Goal: Complete application form

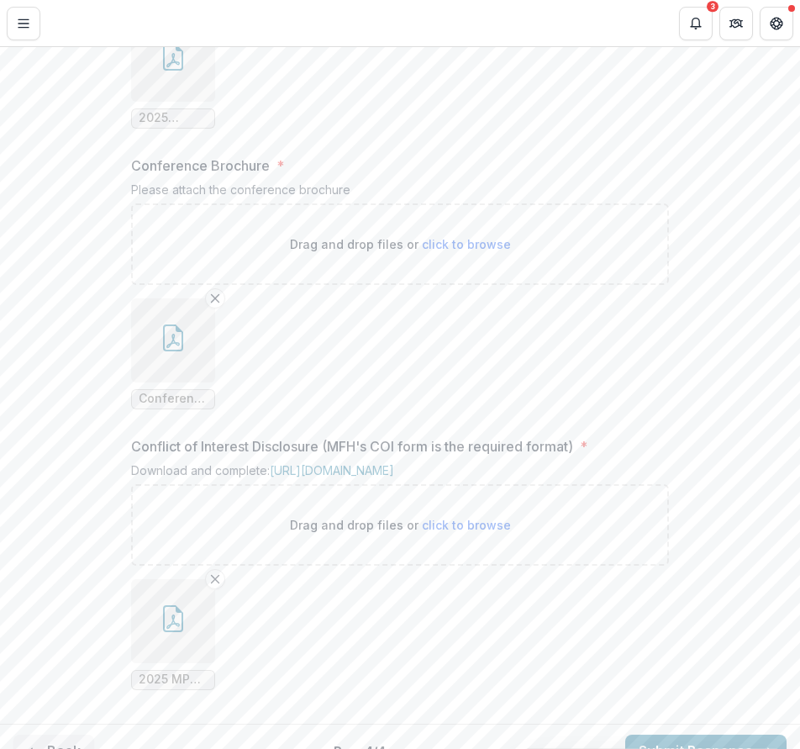
scroll to position [774, 0]
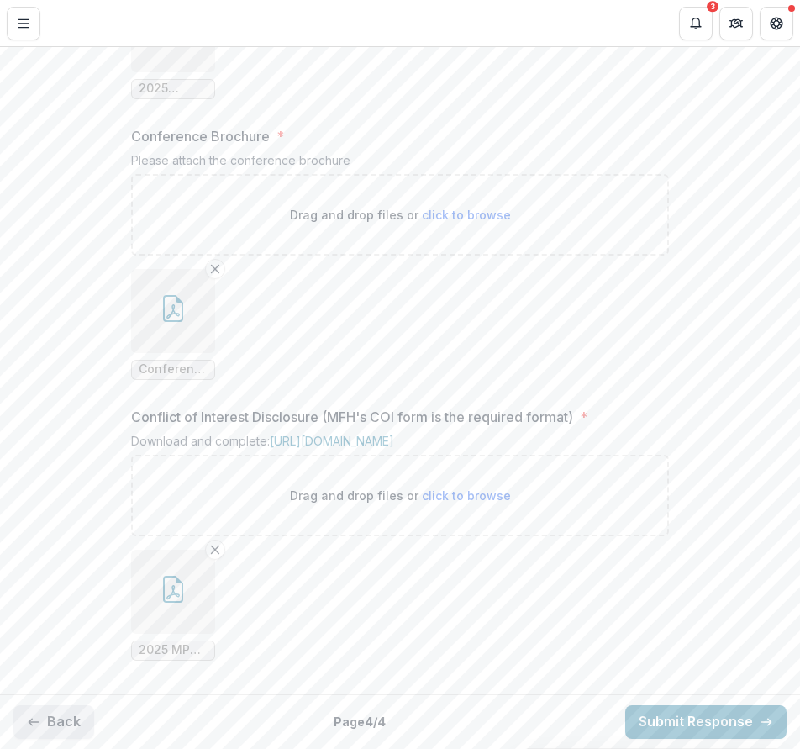
click at [61, 714] on button "Back" at bounding box center [53, 722] width 81 height 34
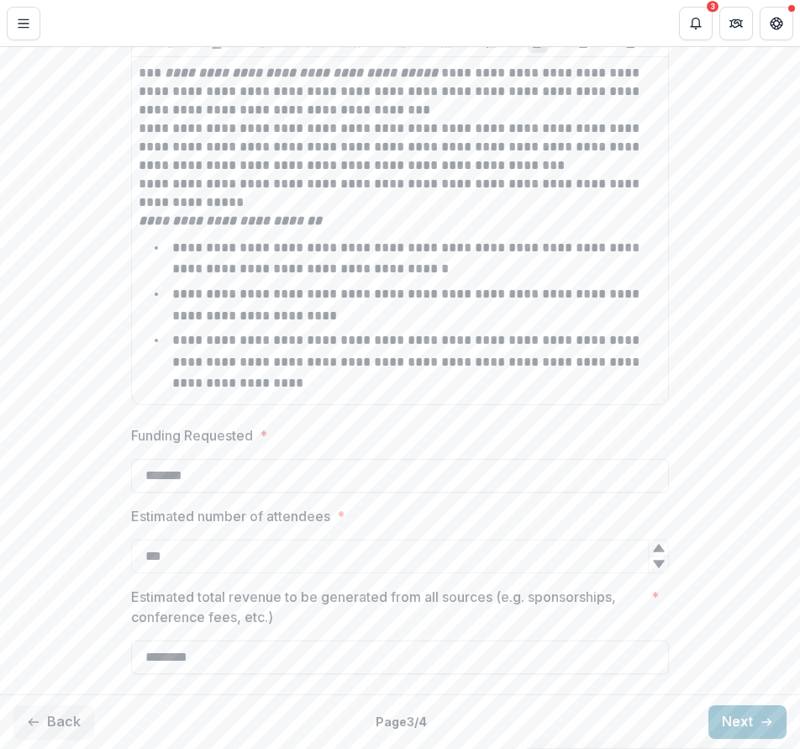
scroll to position [947, 0]
click at [70, 709] on button "Back" at bounding box center [53, 722] width 81 height 34
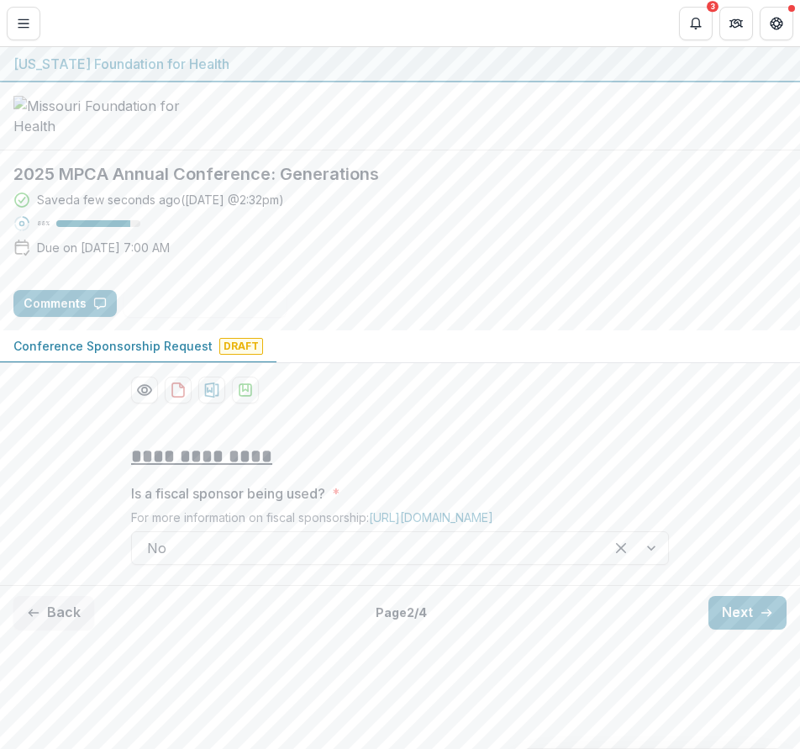
scroll to position [33, 0]
click at [79, 630] on button "Back" at bounding box center [53, 613] width 81 height 34
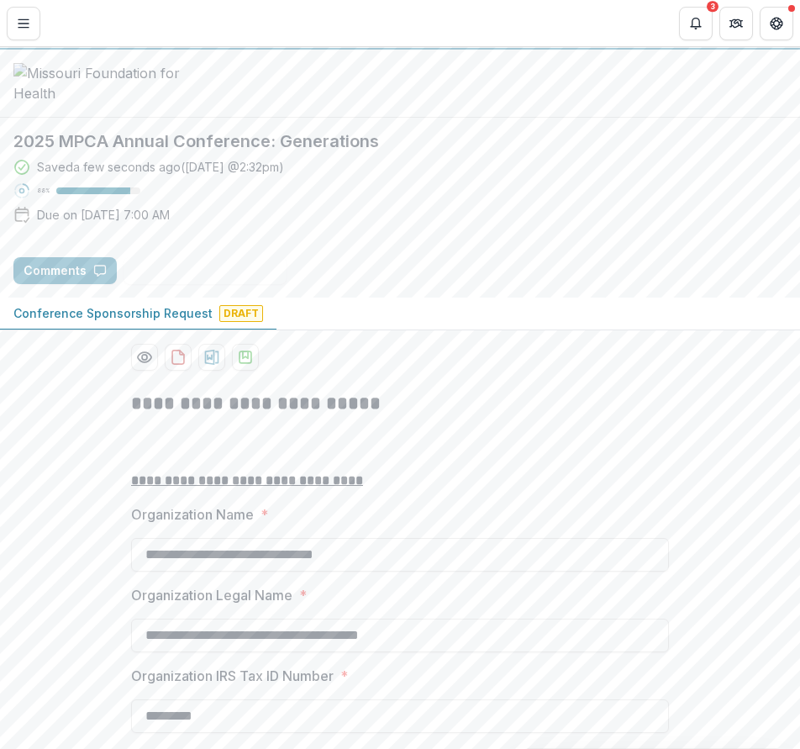
click at [374, 230] on div "Saved a few seconds ago ( [DATE] @ 2:32pm ) 88 % Due on [DATE] 7:00 AM" at bounding box center [399, 194] width 773 height 72
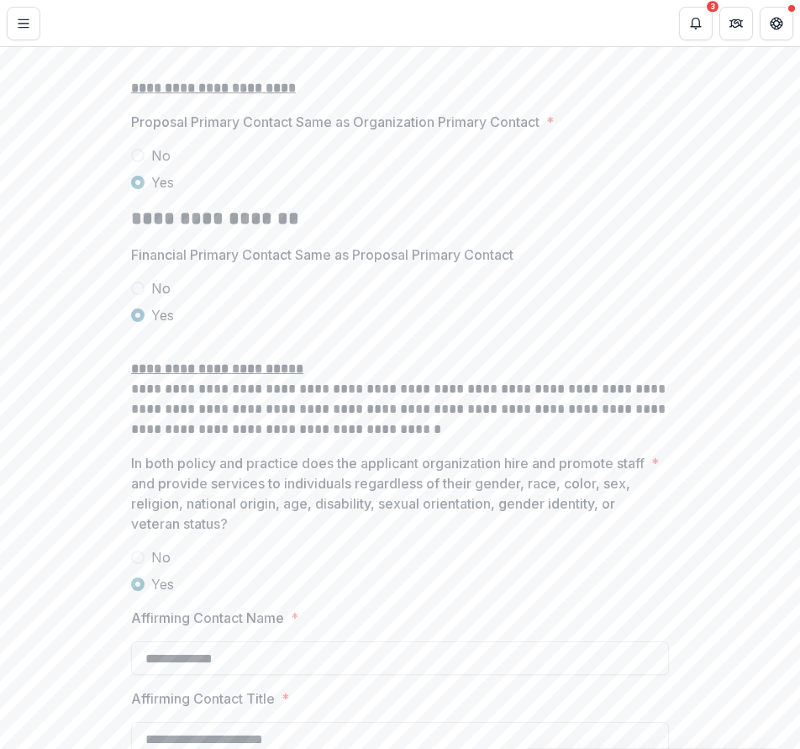
scroll to position [3066, 0]
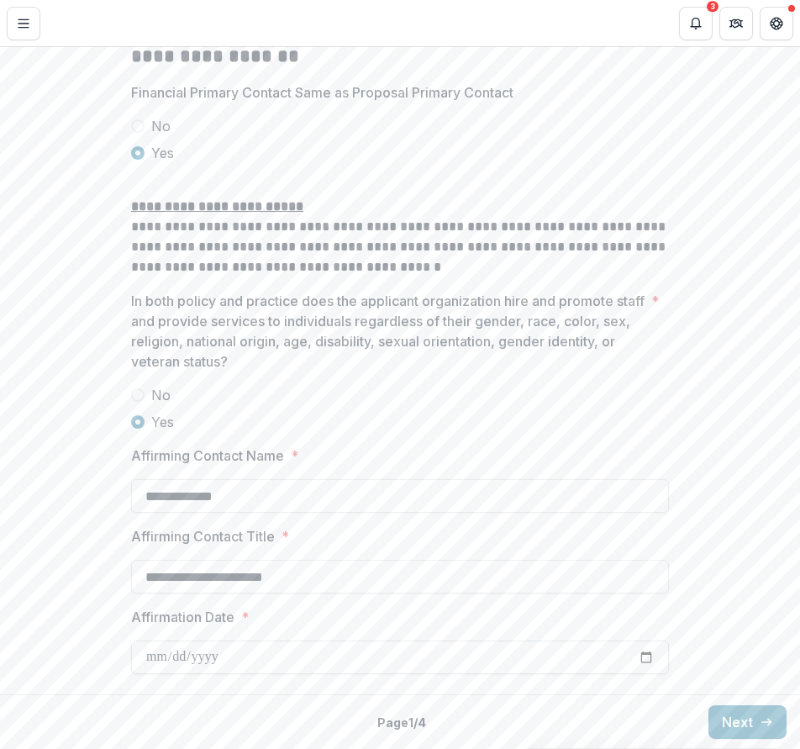
click at [244, 670] on input "Affirmation Date *" at bounding box center [400, 658] width 538 height 34
type input "**********"
click at [728, 709] on button "Next" at bounding box center [748, 722] width 78 height 34
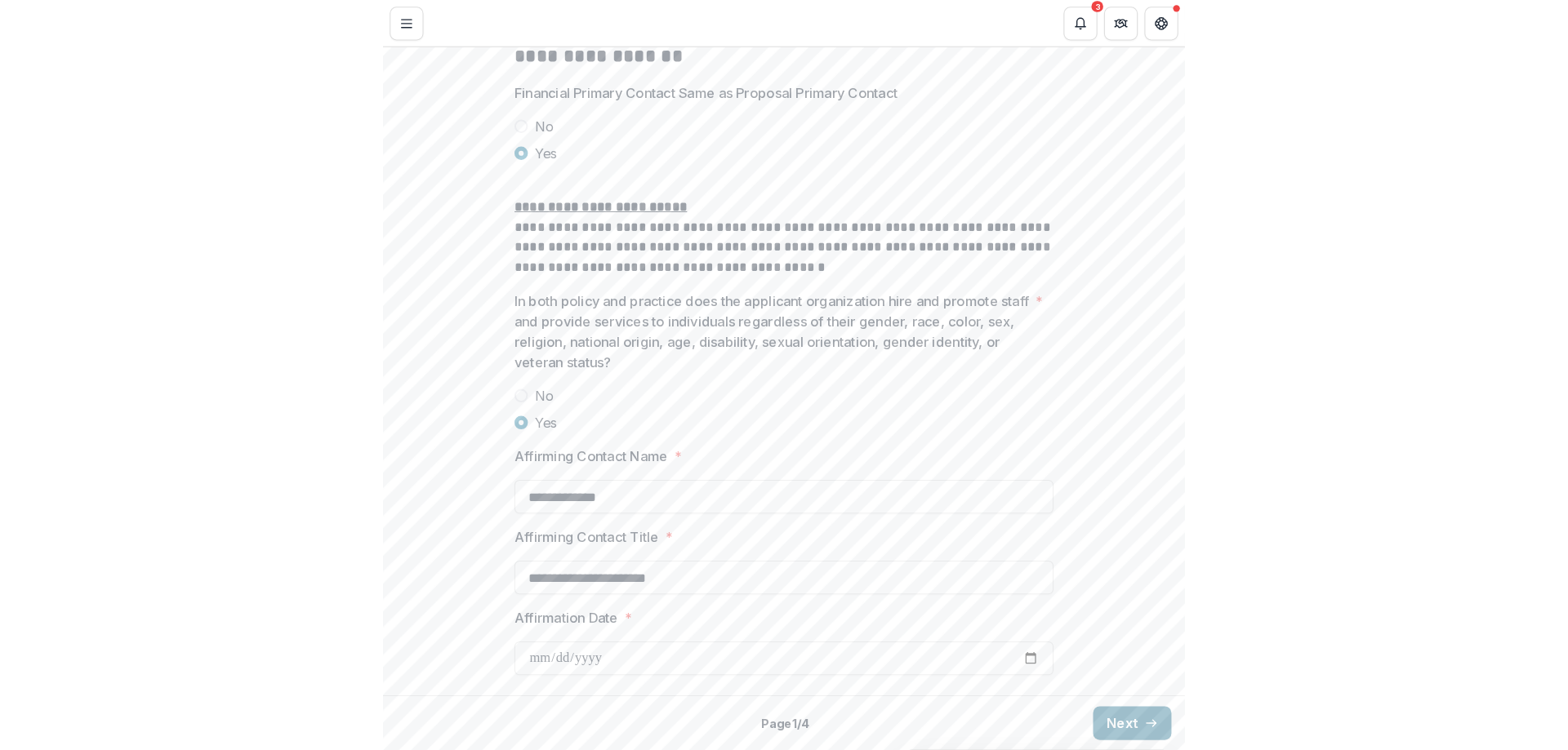
scroll to position [0, 0]
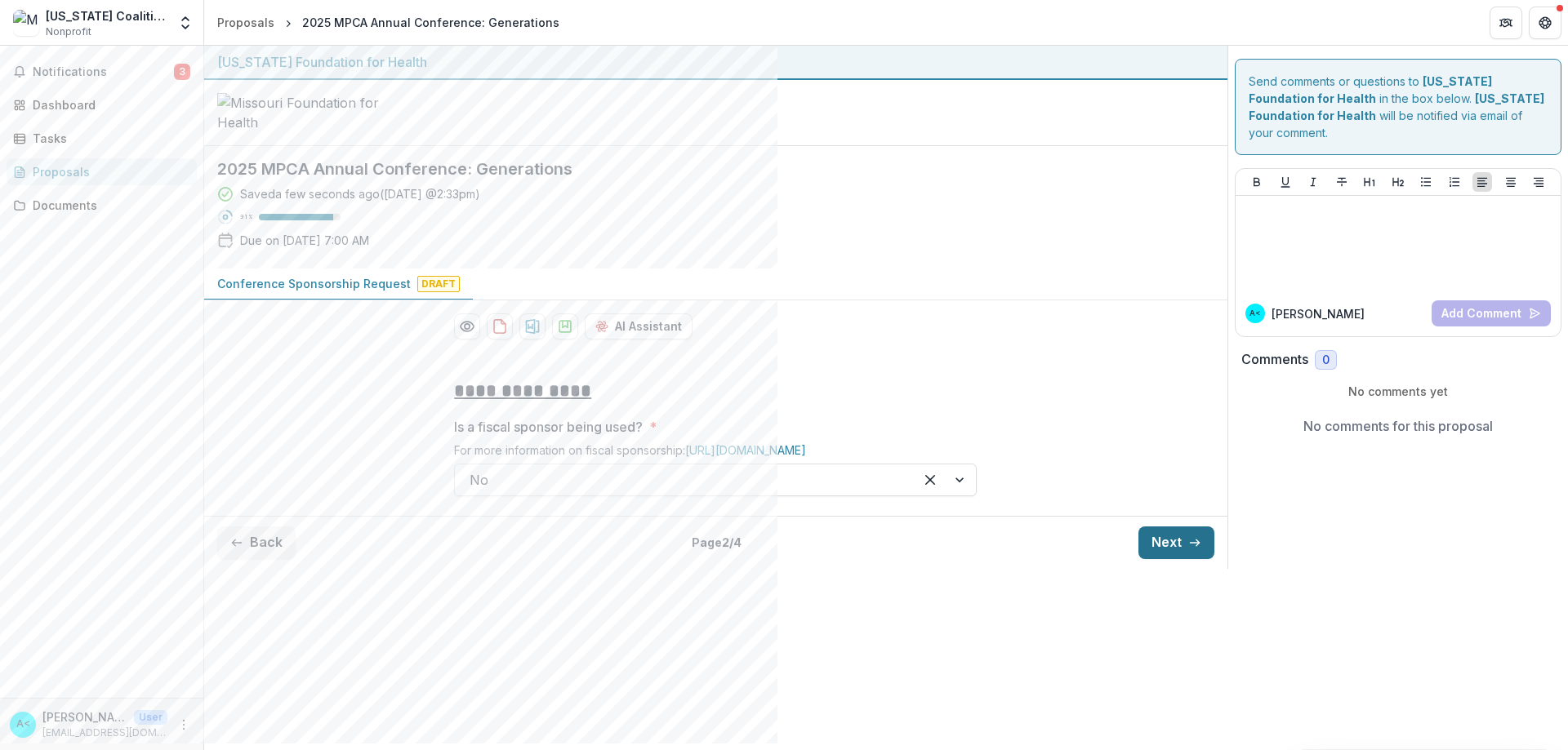
click at [776, 560] on button "Next" at bounding box center [1176, 543] width 76 height 33
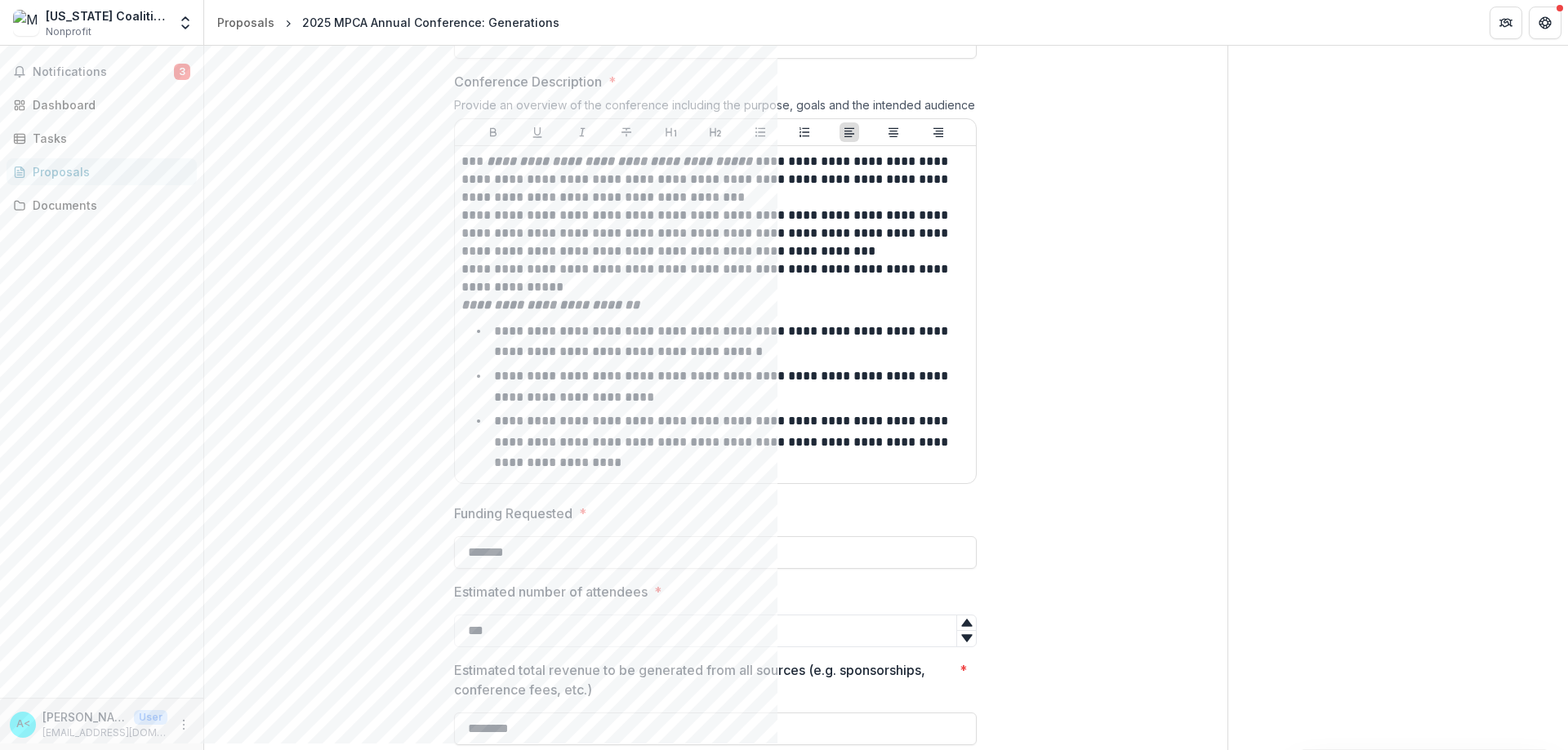
scroll to position [845, 0]
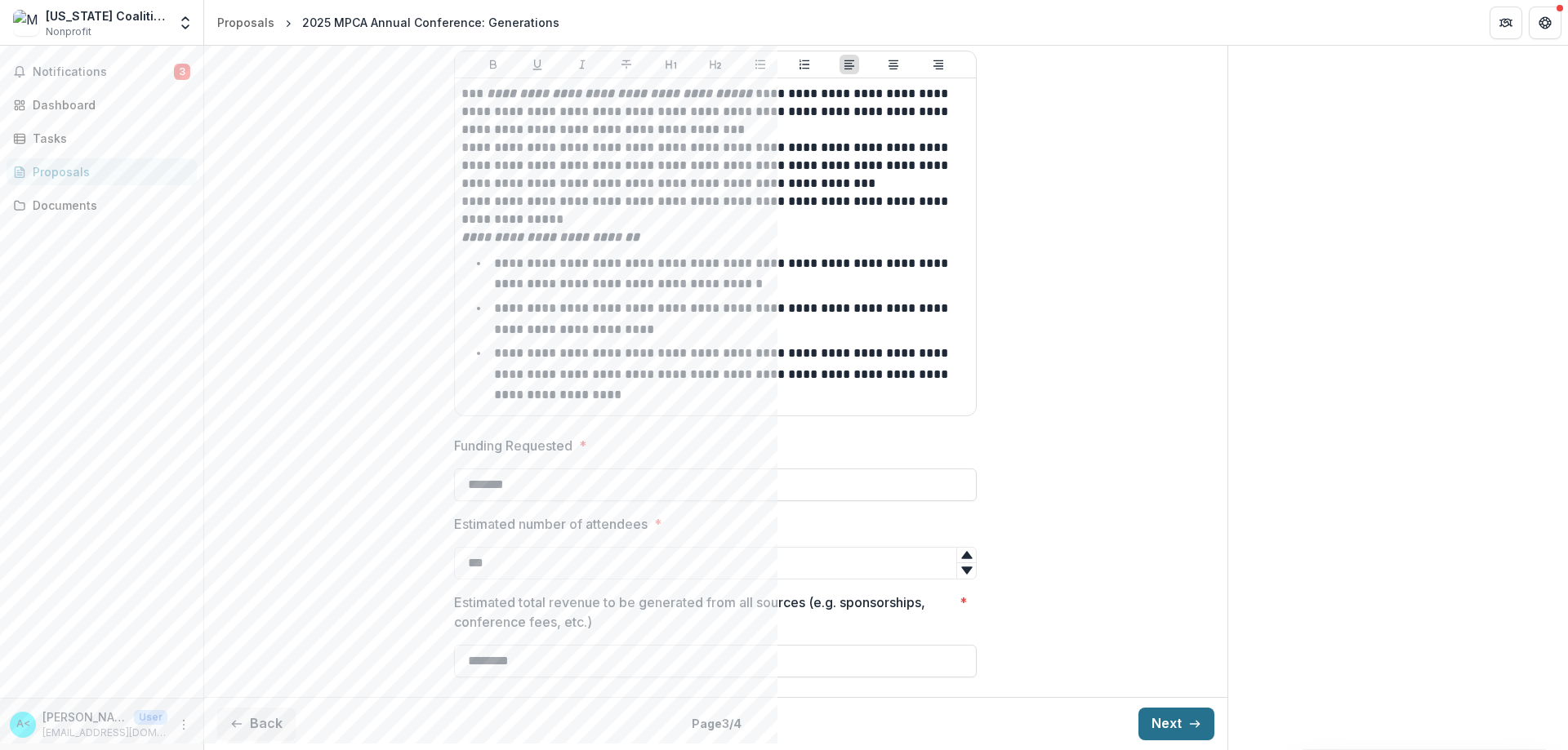
click at [776, 719] on button "Next" at bounding box center [1176, 725] width 76 height 33
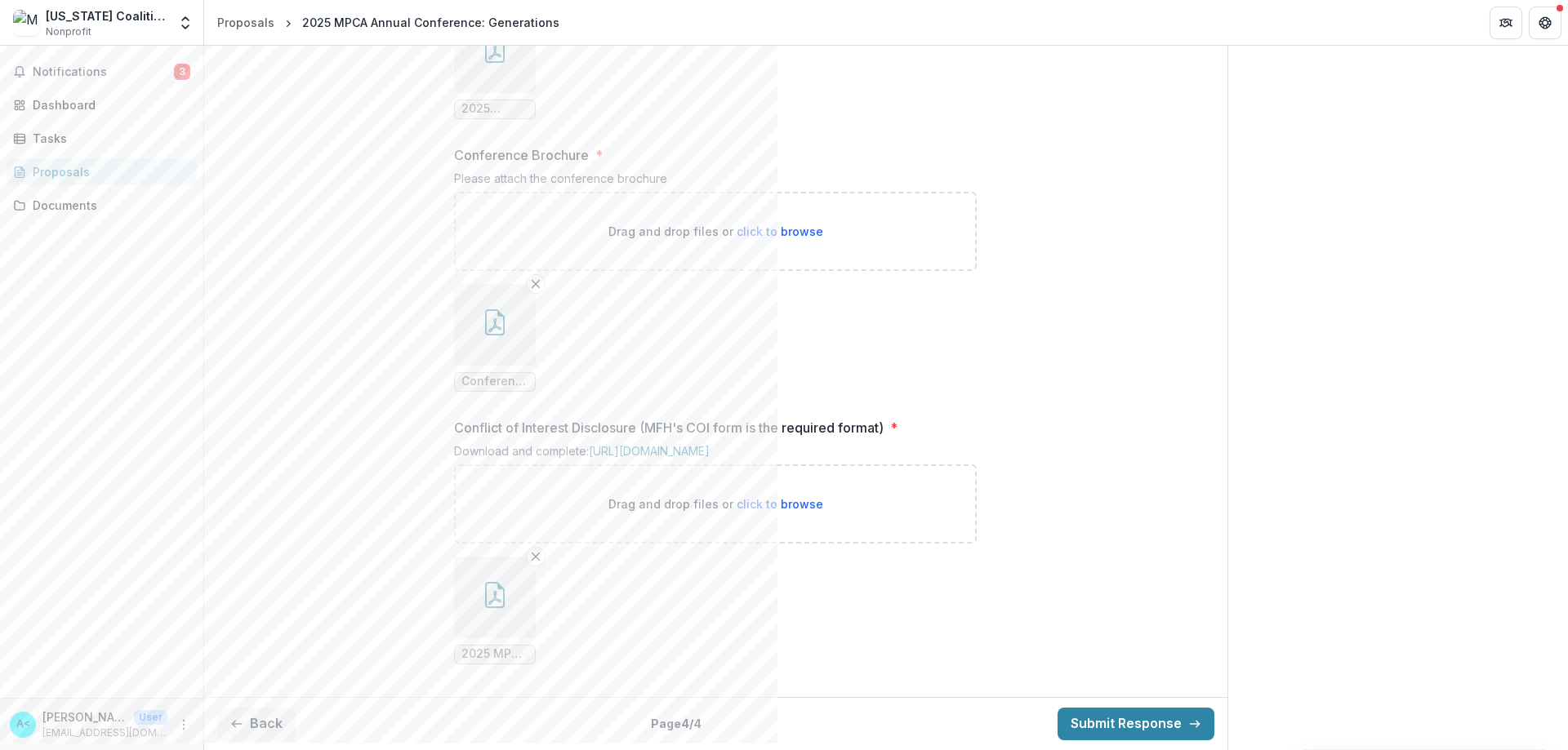
scroll to position [677, 0]
click at [776, 727] on button "Submit Response" at bounding box center [1136, 725] width 156 height 33
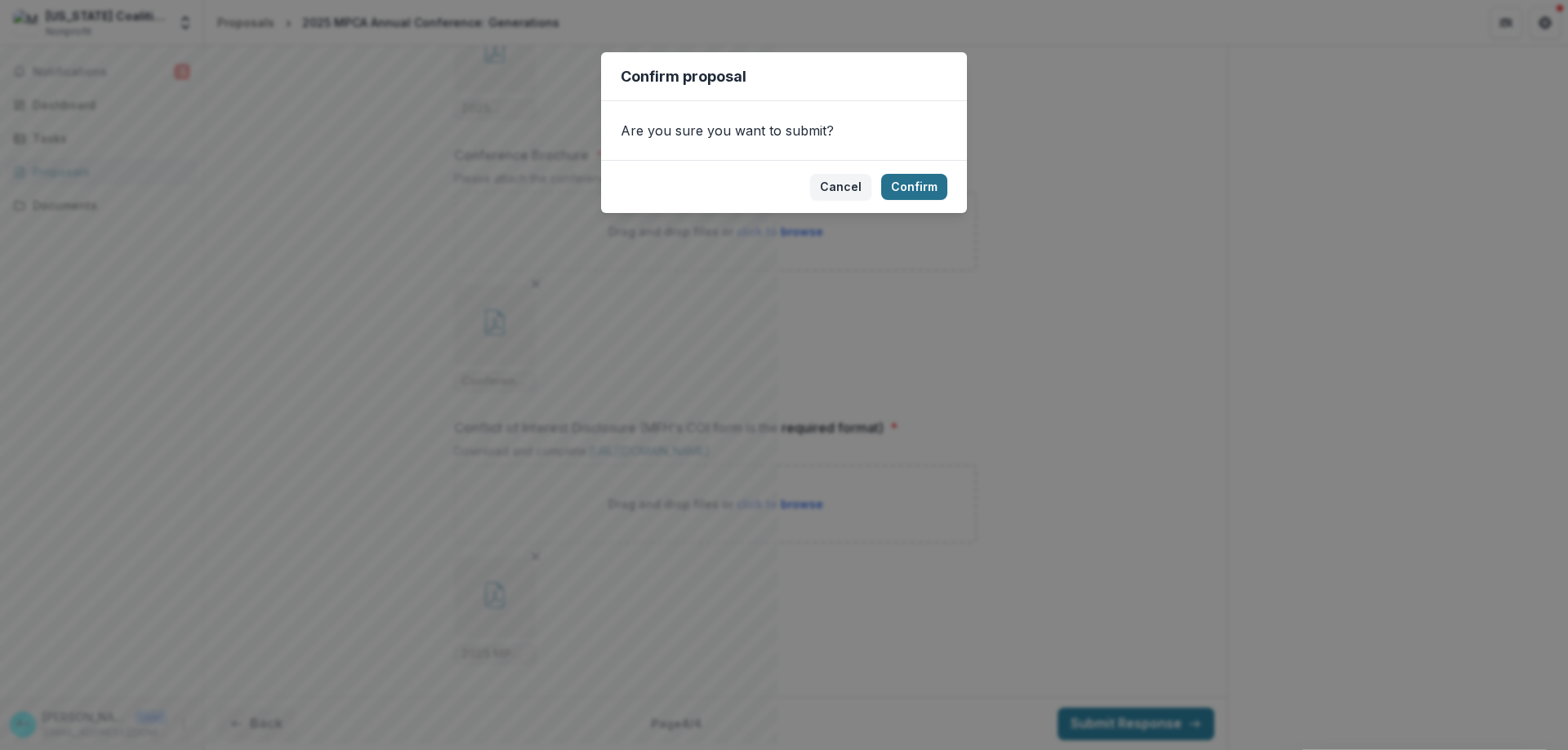
click at [776, 185] on button "Confirm" at bounding box center [914, 187] width 66 height 26
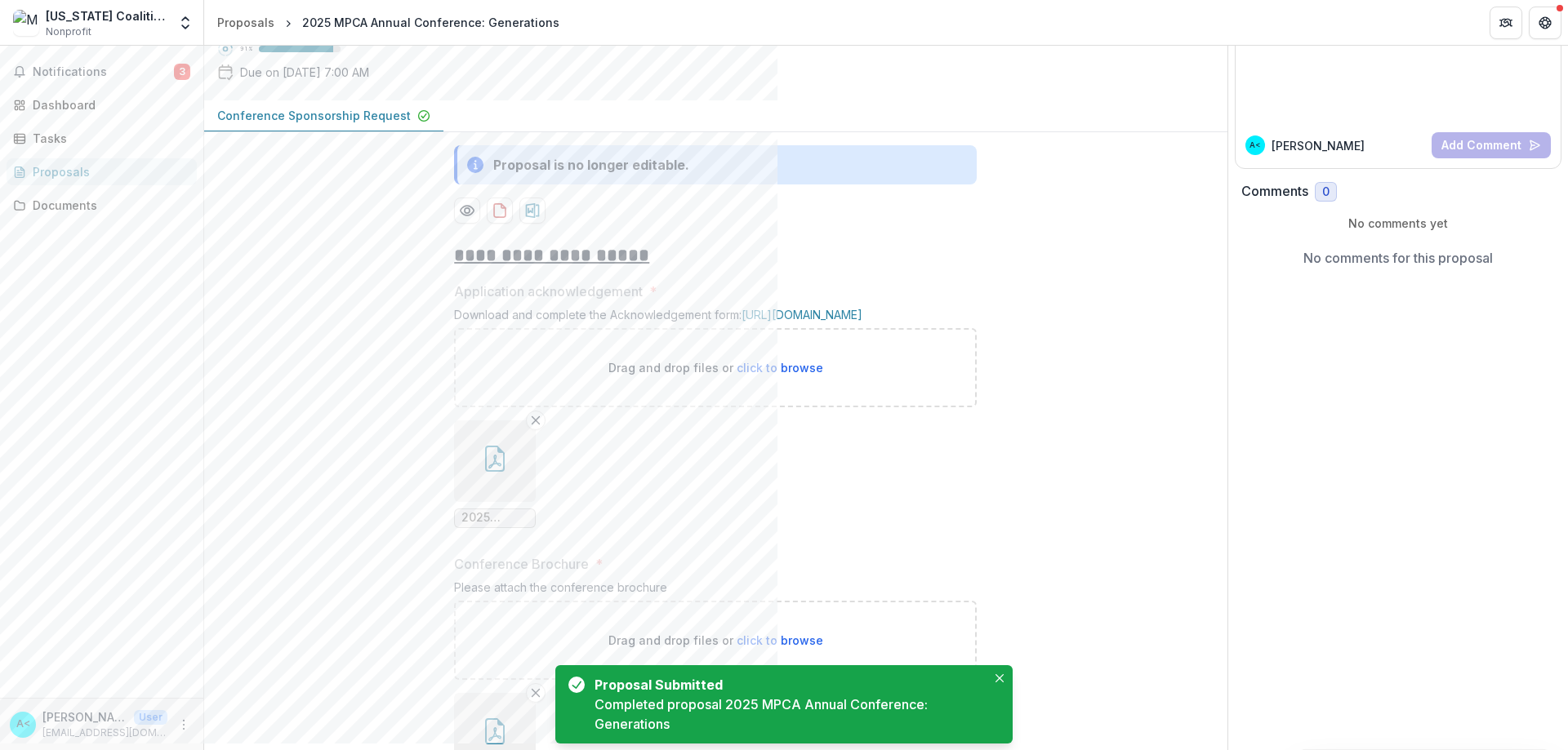
scroll to position [0, 0]
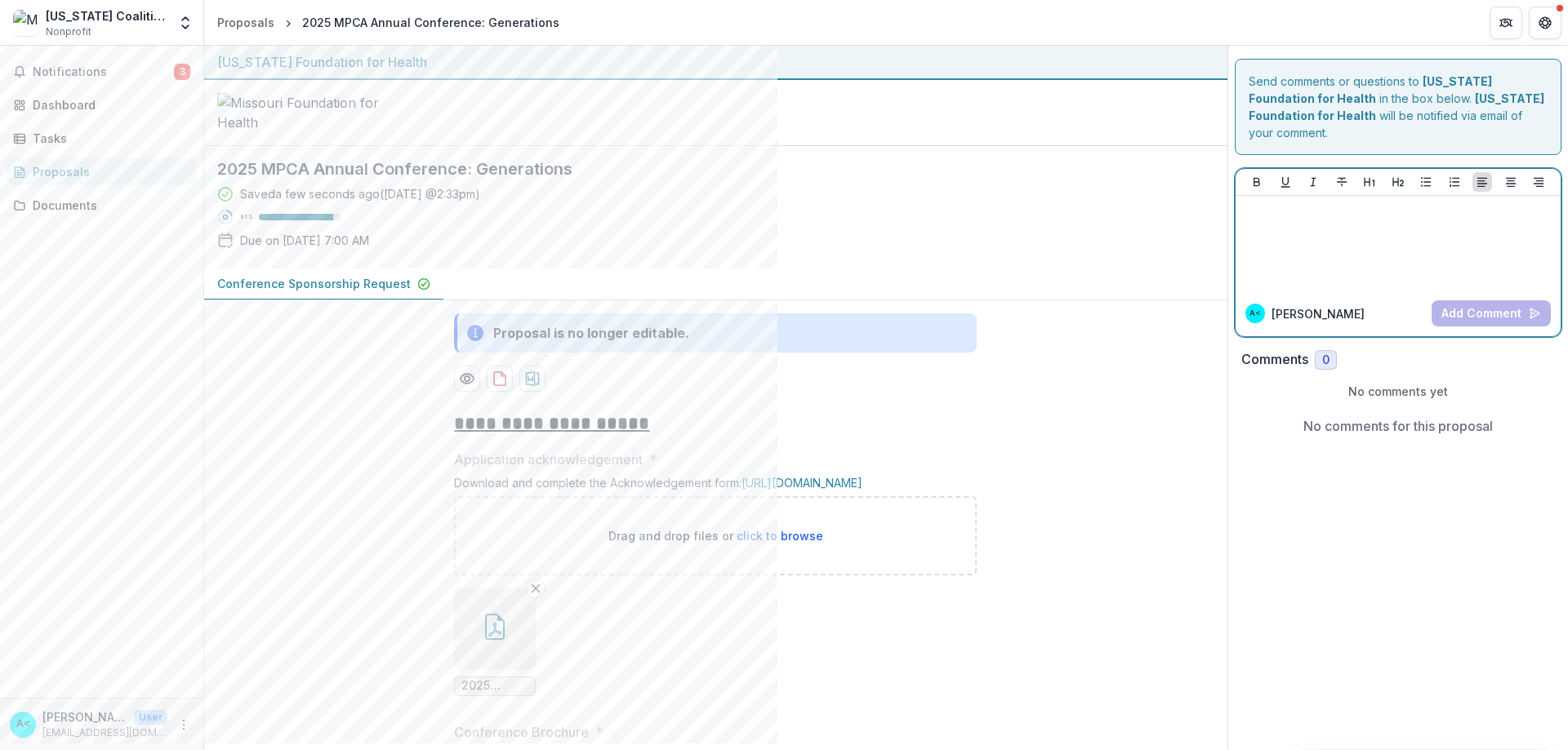
click at [776, 230] on div at bounding box center [1399, 243] width 313 height 82
click at [776, 310] on div "A< [PERSON_NAME] Add Comment" at bounding box center [1398, 313] width 325 height 46
